Goal: Entertainment & Leisure: Consume media (video, audio)

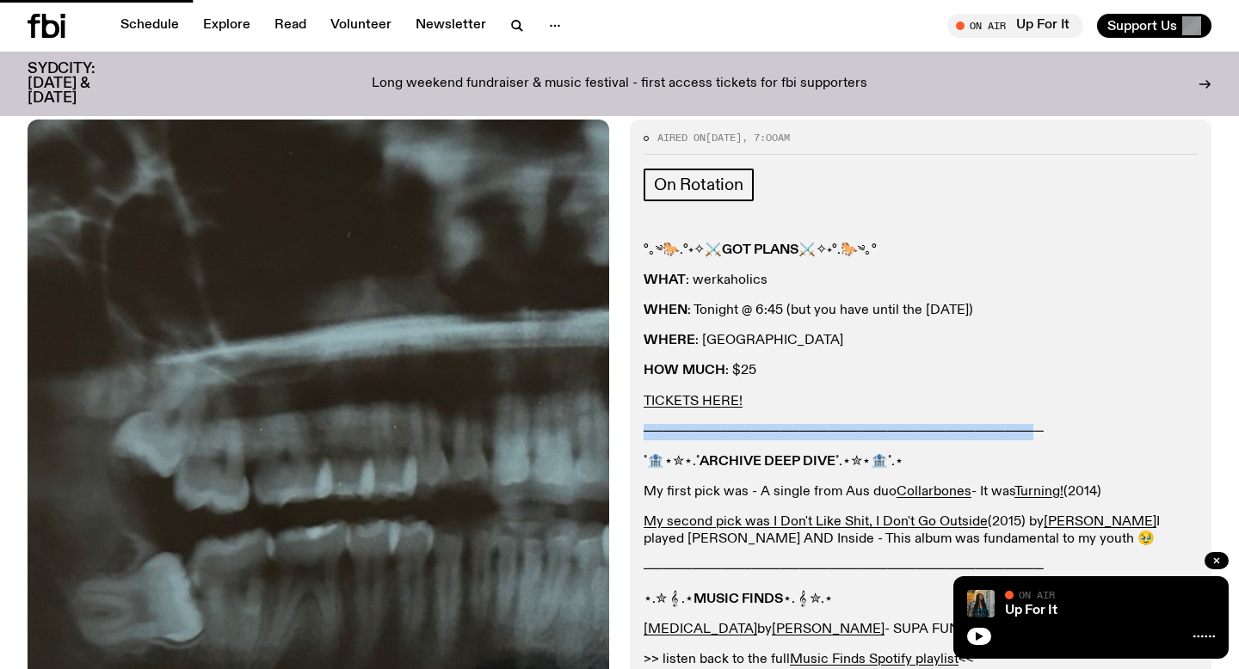
scroll to position [212, 0]
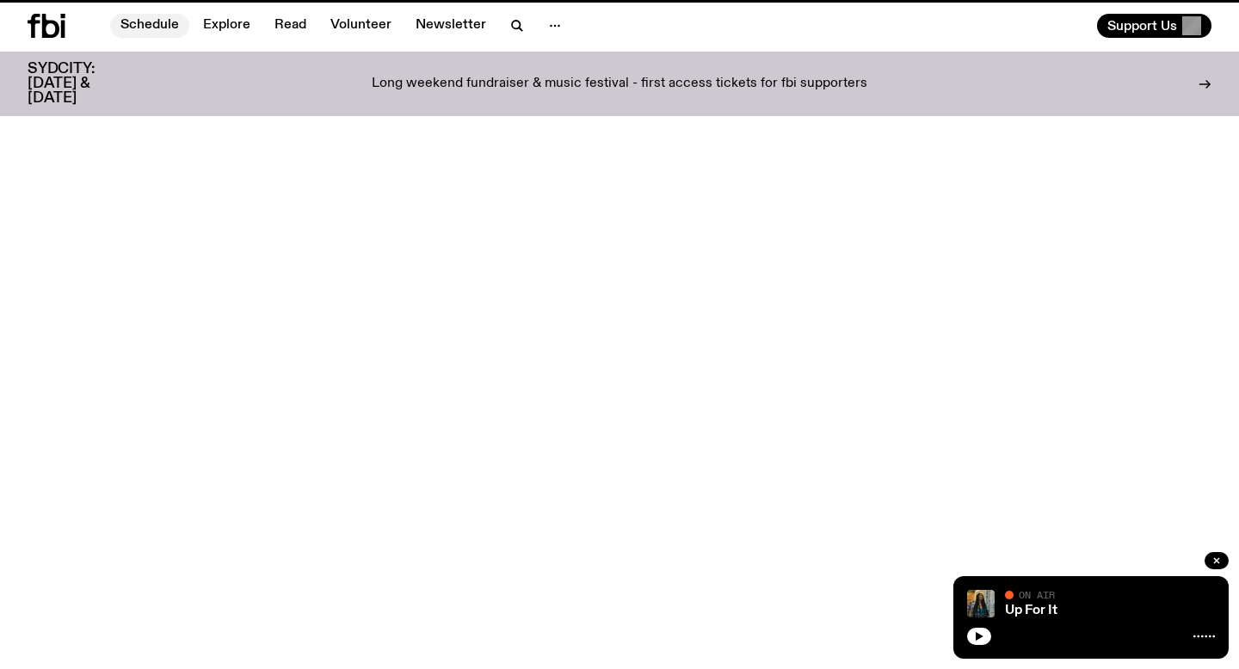
click at [138, 32] on link "Schedule" at bounding box center [149, 26] width 79 height 24
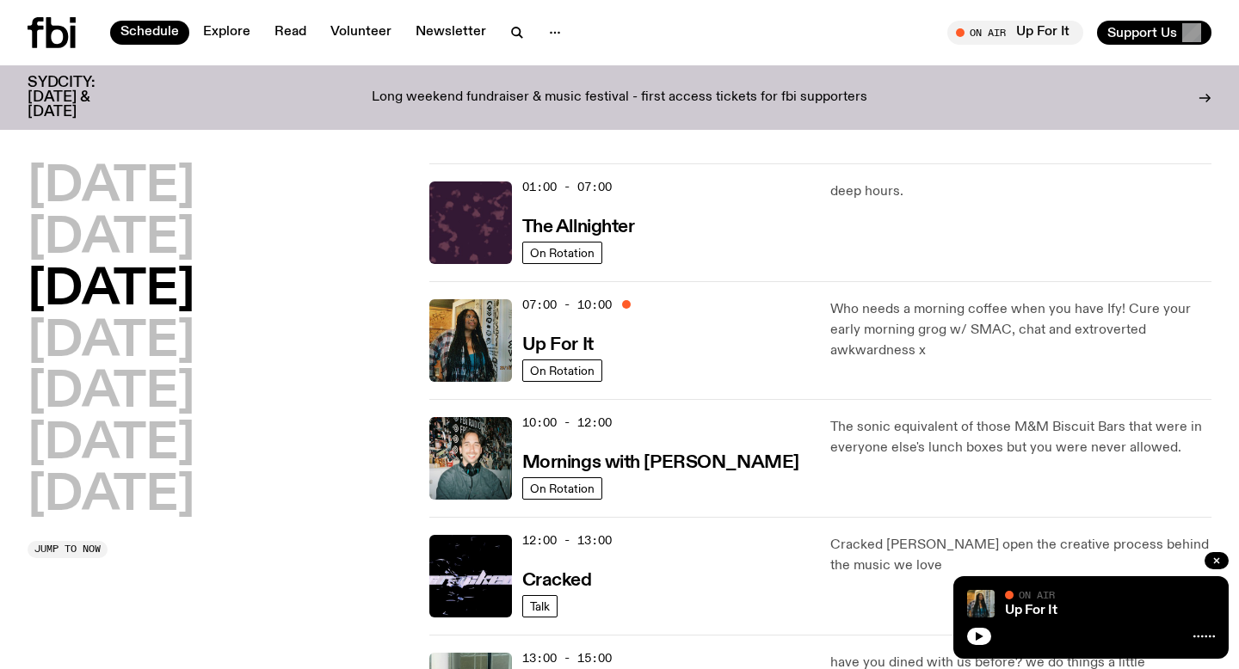
click at [440, 317] on img at bounding box center [470, 340] width 83 height 83
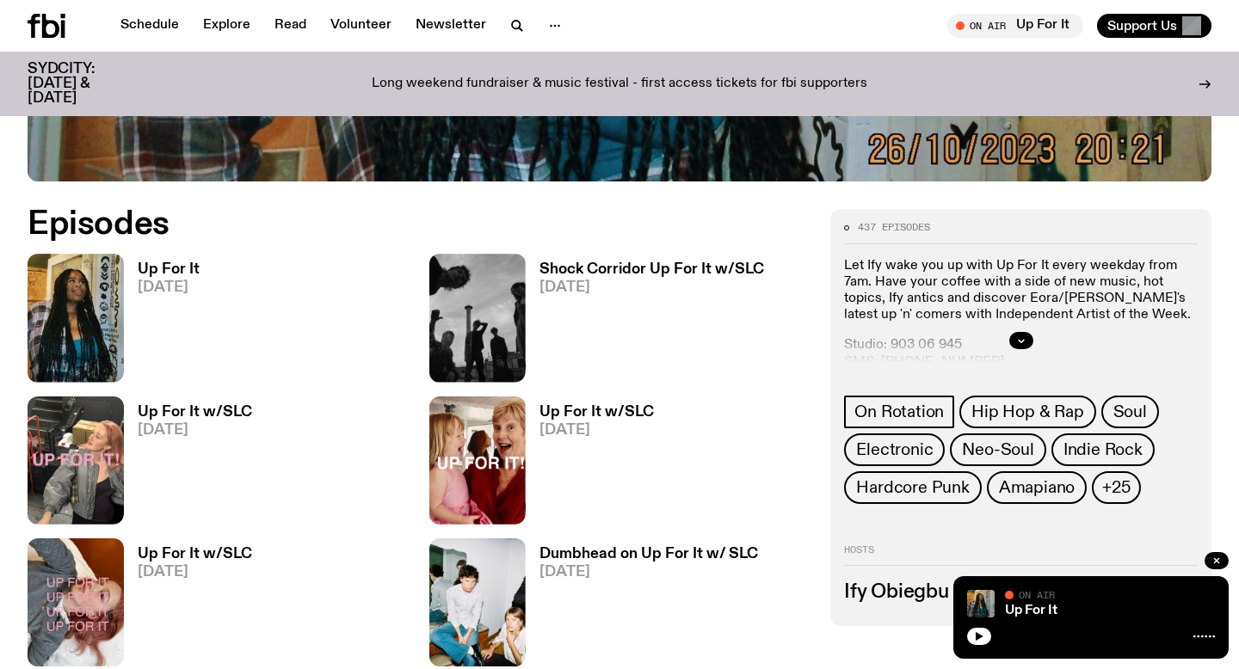
scroll to position [785, 0]
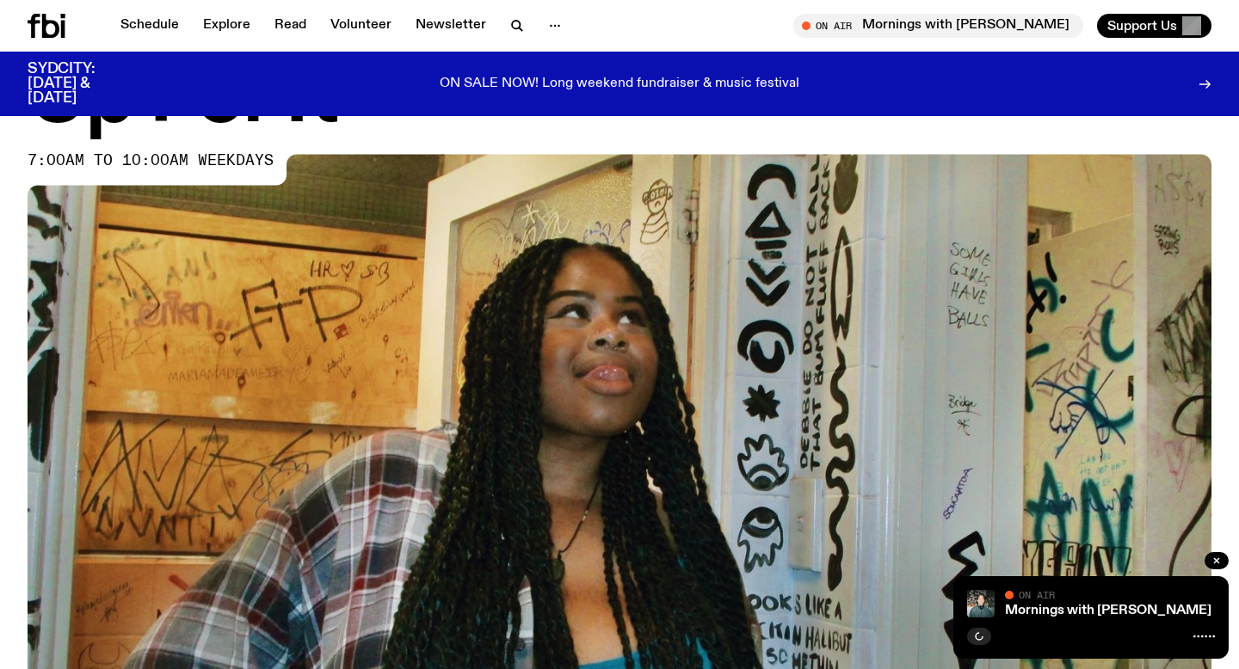
scroll to position [733, 0]
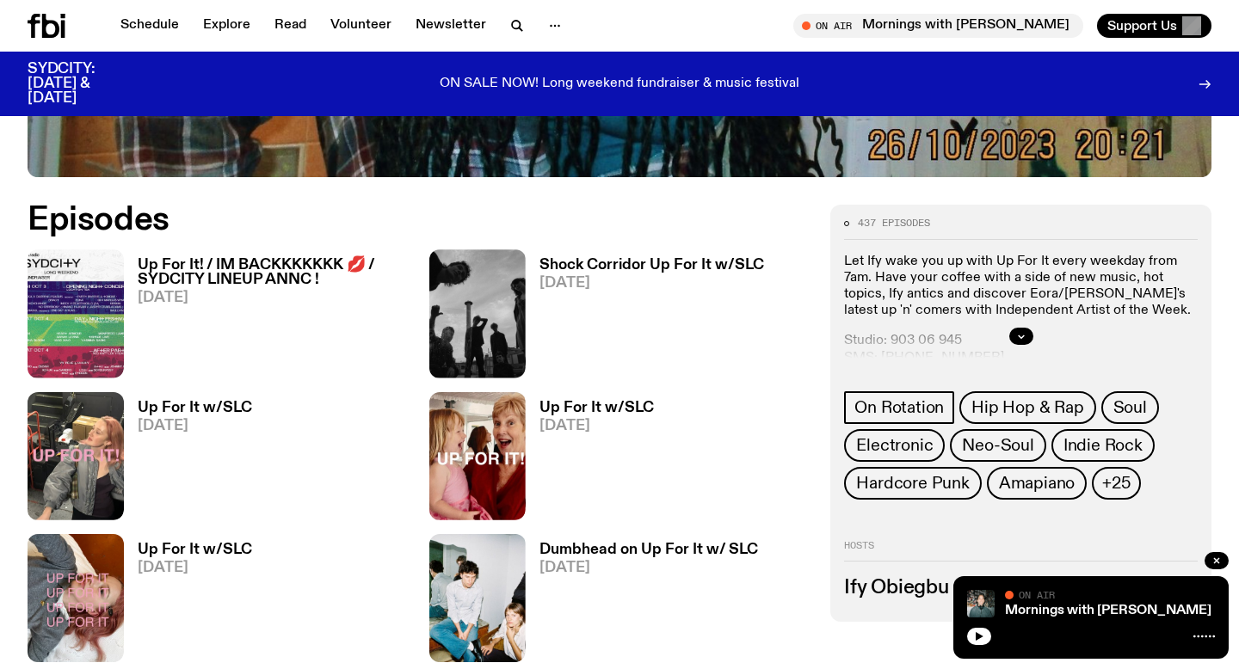
click at [502, 77] on p "ON SALE NOW! Long weekend fundraiser & music festival" at bounding box center [620, 84] width 360 height 15
click at [180, 270] on h3 "Up For It! / IM BACKKKKKKK 💋 / SYDCITY LINEUP ANNC !" at bounding box center [273, 272] width 271 height 29
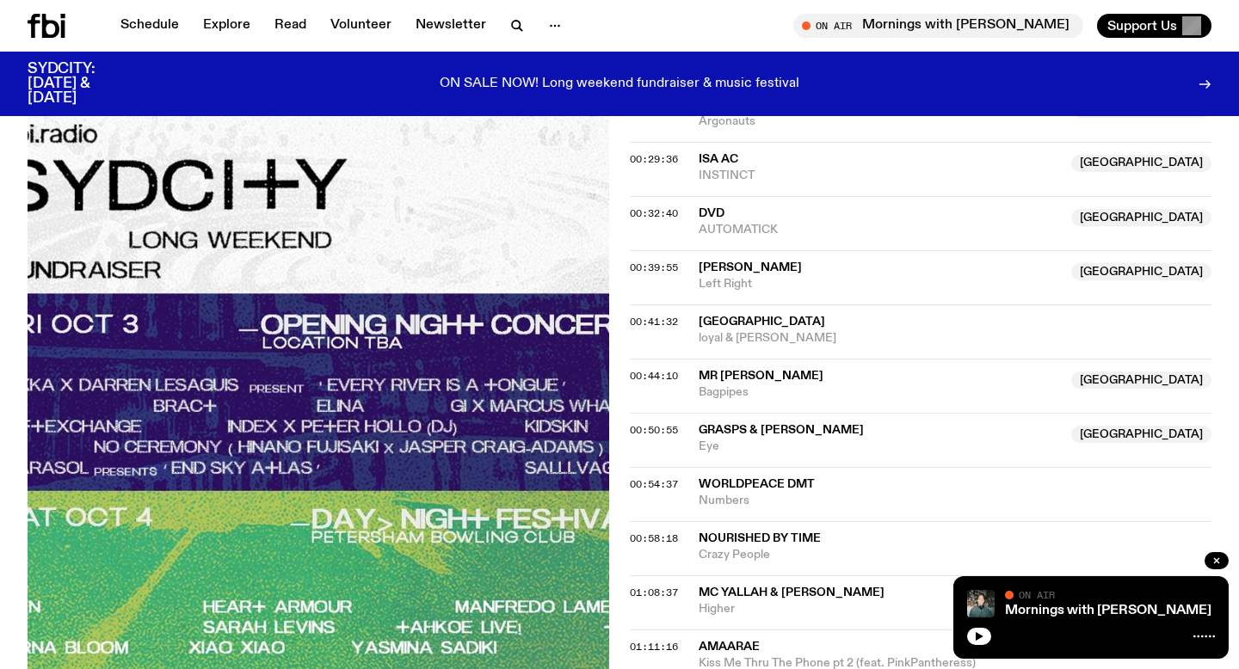
scroll to position [1175, 0]
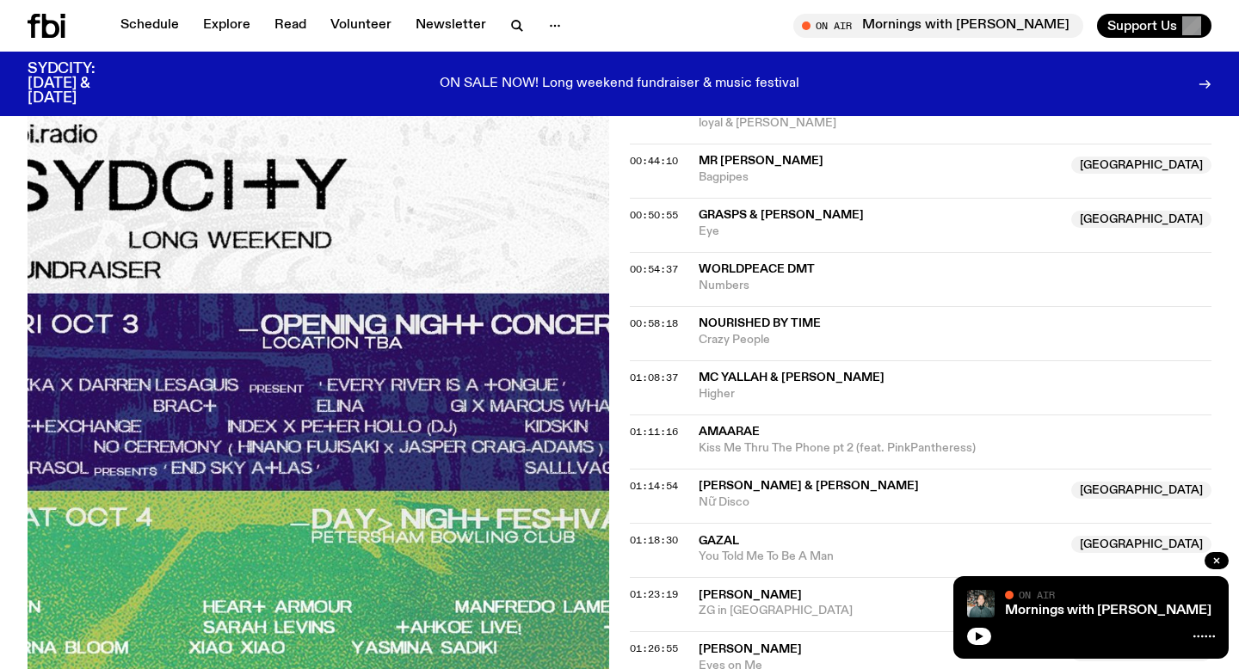
drag, startPoint x: 335, startPoint y: 490, endPoint x: 473, endPoint y: 397, distance: 166.7
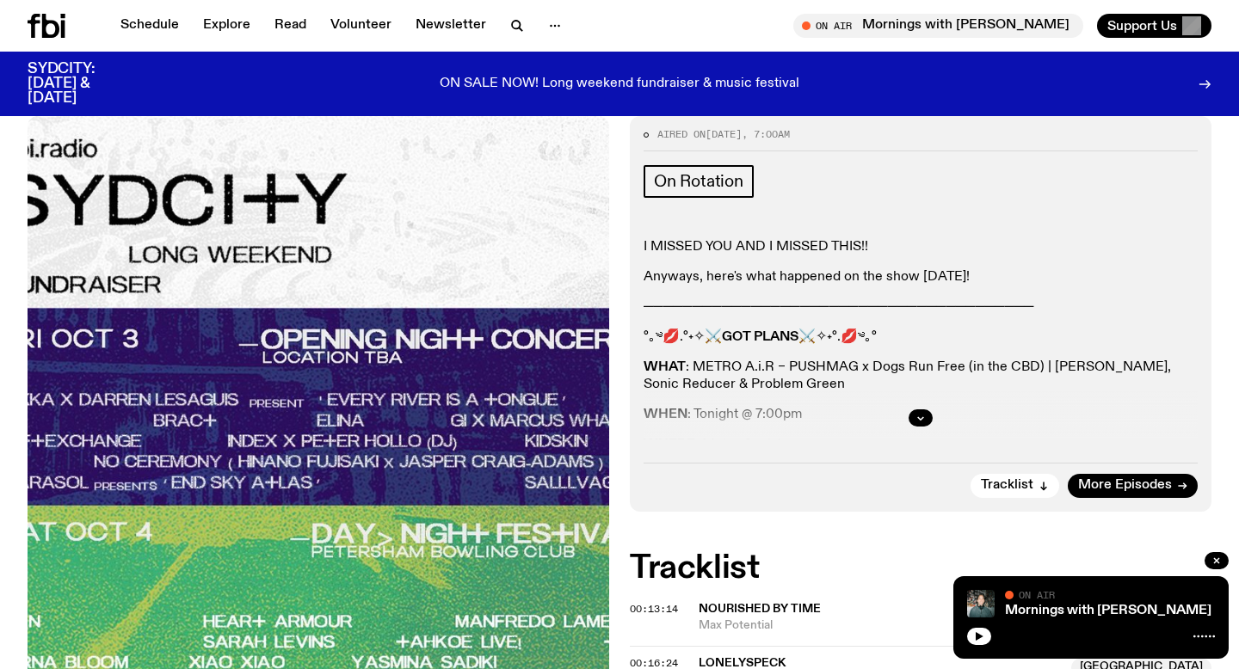
scroll to position [315, 0]
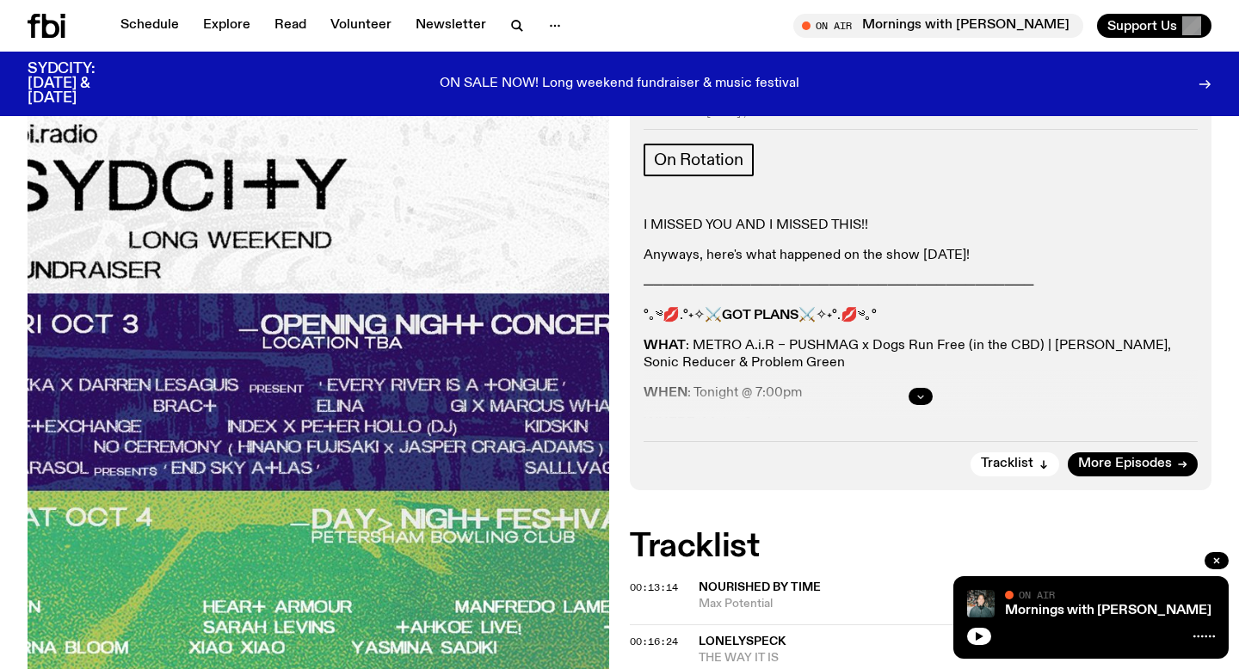
click at [922, 395] on icon "button" at bounding box center [920, 396] width 10 height 10
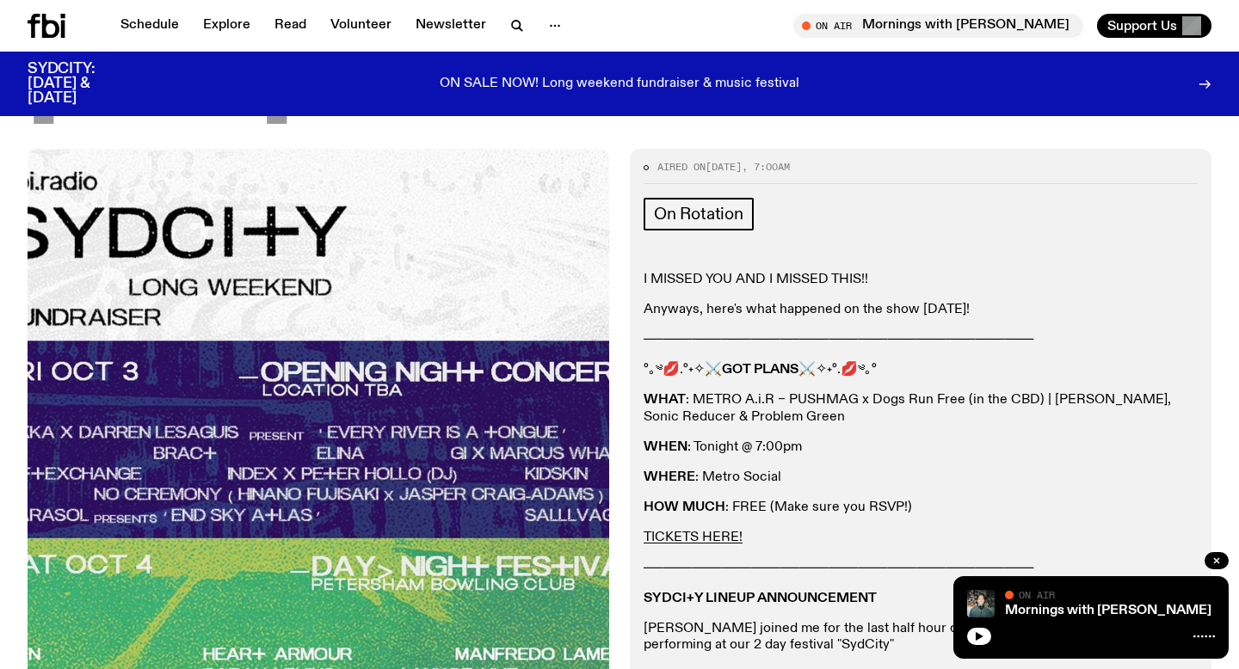
scroll to position [55, 0]
